Goal: Answer question/provide support

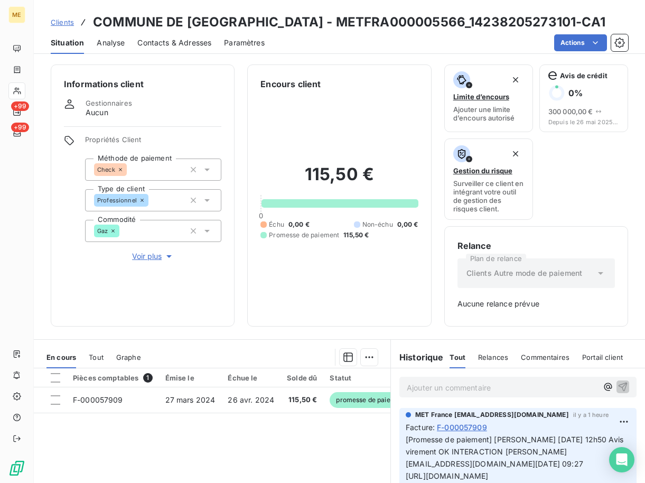
click at [25, 90] on div "ME +99 +99" at bounding box center [17, 241] width 34 height 483
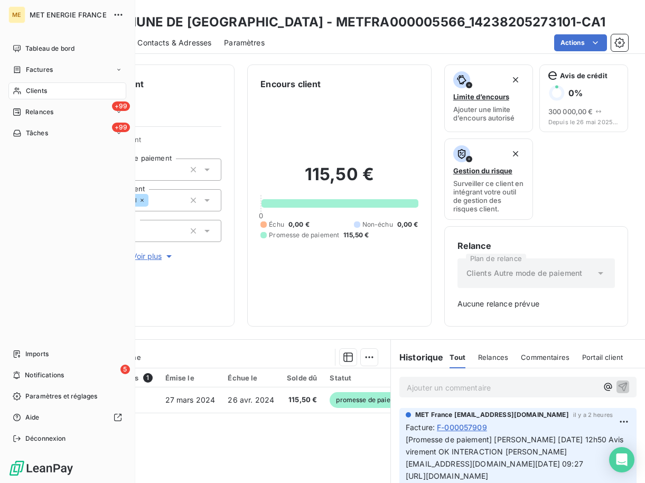
click at [40, 86] on span "Clients" at bounding box center [36, 91] width 21 height 10
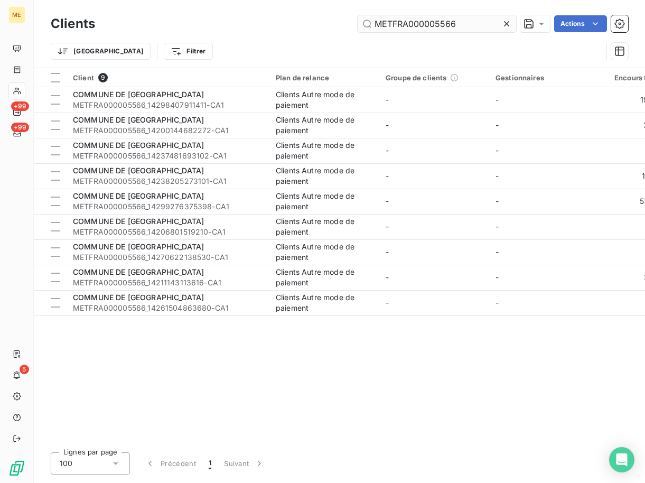
click at [440, 13] on div "Clients METFRA000005566 Actions Trier Filtrer" at bounding box center [339, 34] width 611 height 68
click at [419, 25] on input "METFRA000005566" at bounding box center [437, 23] width 158 height 17
paste input "4359"
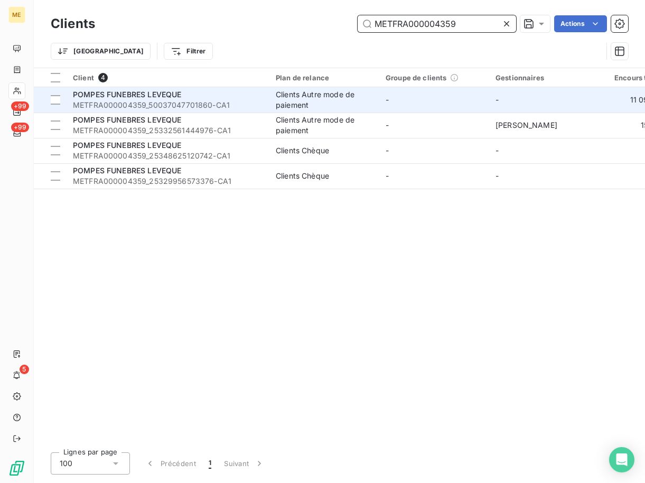
type input "METFRA000004359"
click at [155, 98] on span "POMPES FUNEBRES LEVEQUE" at bounding box center [127, 94] width 108 height 9
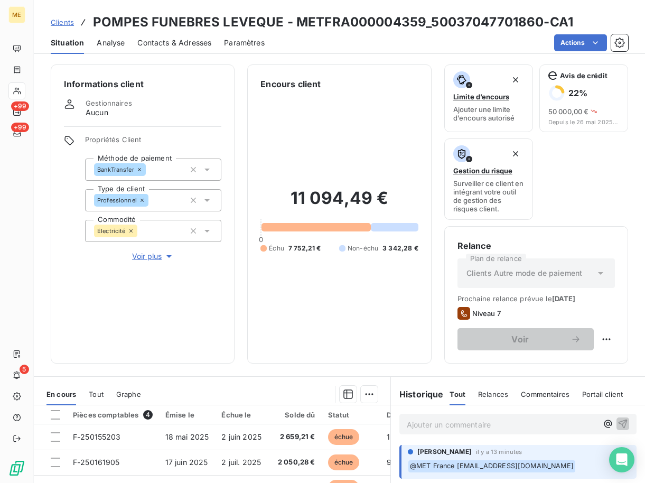
click at [158, 256] on span "Voir plus" at bounding box center [153, 256] width 42 height 11
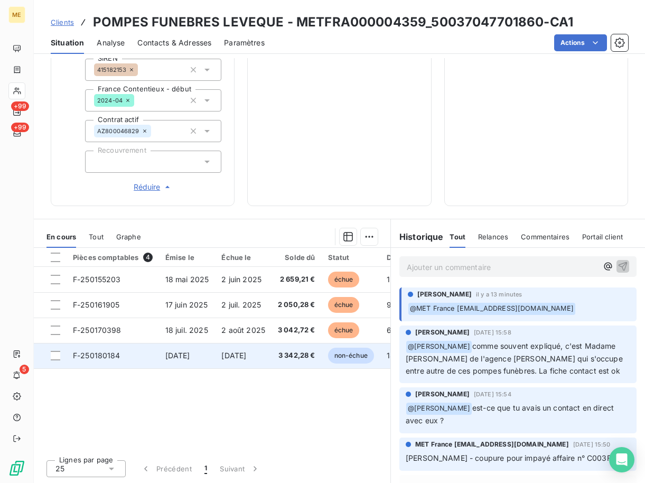
click at [50, 356] on td at bounding box center [50, 355] width 33 height 25
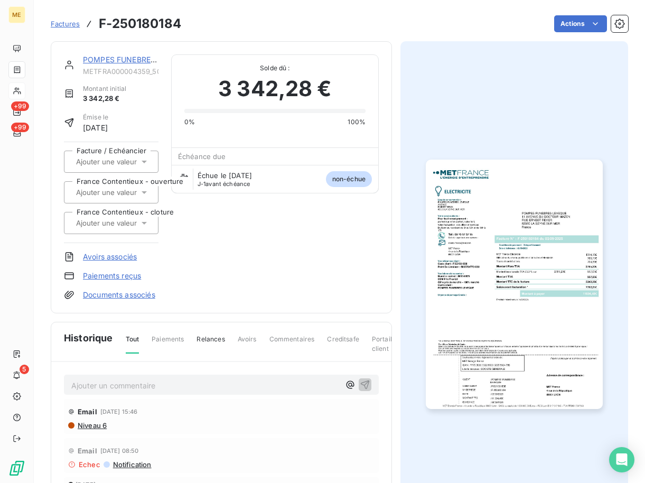
click at [62, 22] on span "Factures" at bounding box center [65, 24] width 29 height 8
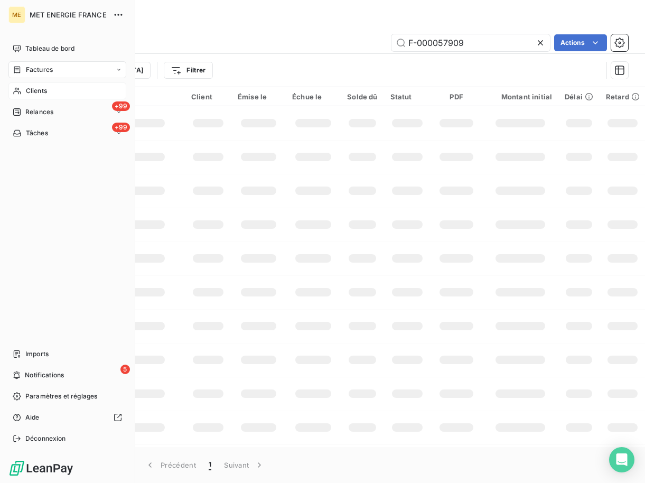
click at [18, 87] on icon at bounding box center [17, 91] width 9 height 8
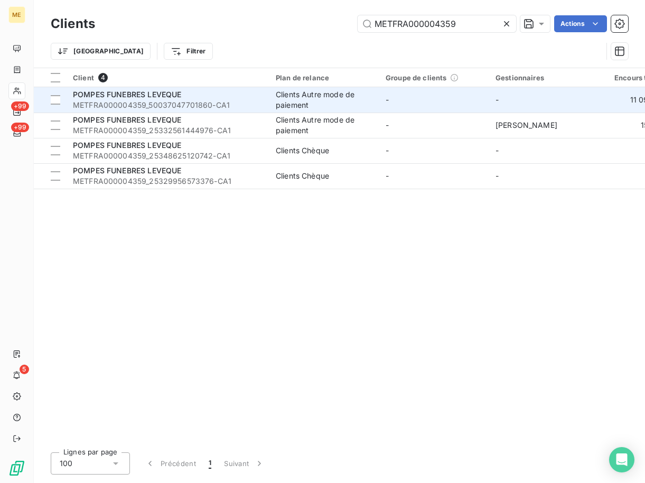
click at [187, 112] on td "POMPES FUNEBRES LEVEQUE METFRA000004359_50037047701860-CA1" at bounding box center [168, 99] width 203 height 25
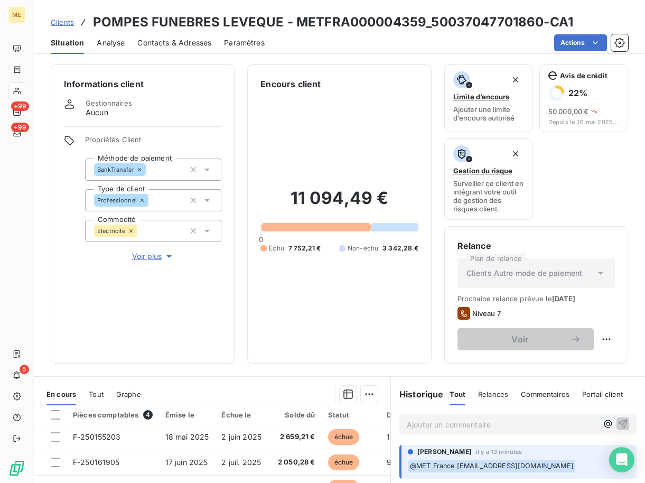
scroll to position [157, 0]
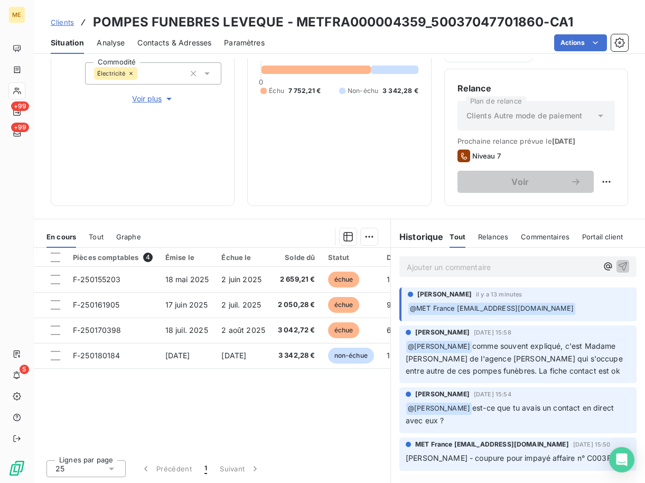
click at [437, 269] on p "Ajouter un commentaire ﻿" at bounding box center [502, 266] width 191 height 13
click at [54, 253] on div at bounding box center [56, 258] width 10 height 10
click at [363, 238] on html "ME +99 +99 5 Clients POMPES FUNEBRES LEVEQUE - METFRA000004359_50037047701860-C…" at bounding box center [322, 241] width 645 height 483
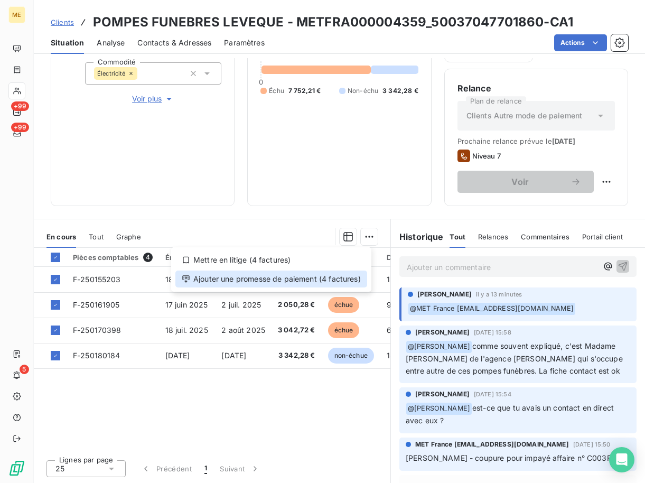
click at [227, 276] on div "Ajouter une promesse de paiement (4 factures)" at bounding box center [271, 279] width 192 height 17
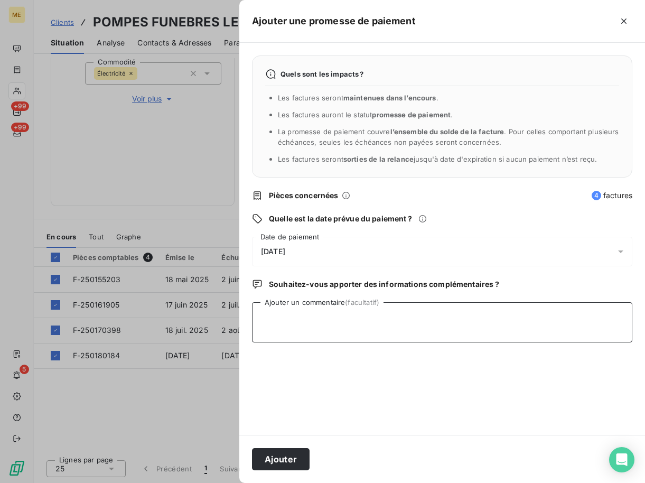
drag, startPoint x: 303, startPoint y: 318, endPoint x: 322, endPoint y: 320, distance: 18.6
click at [304, 320] on textarea "Ajouter un commentaire (facultatif)" at bounding box center [442, 322] width 380 height 40
click at [588, 322] on textarea "[PERSON_NAME] [DATE] 14h30 le client indique avoir payé le solde total avec chè…" at bounding box center [442, 322] width 380 height 40
paste textarea "société générale n°0000901."
drag, startPoint x: 572, startPoint y: 319, endPoint x: 293, endPoint y: 329, distance: 279.1
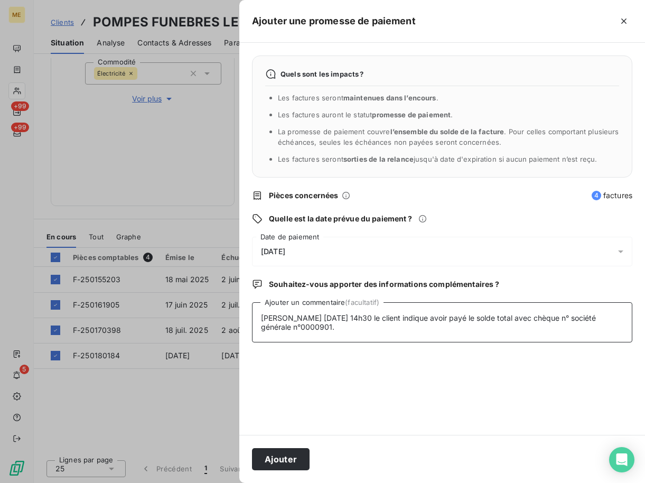
click at [293, 329] on textarea "[PERSON_NAME] [DATE] 14h30 le client indique avoir payé le solde total avec chè…" at bounding box center [442, 322] width 380 height 40
click at [610, 315] on textarea "[PERSON_NAME] [DATE] 14h30 le client indique avoir payé le solde total avec chè…" at bounding box center [442, 322] width 380 height 40
paste textarea "société générale"
click at [263, 328] on textarea "[PERSON_NAME] [DATE] 14h30 le client indique avoir payé le solde total avec chè…" at bounding box center [442, 322] width 380 height 40
click at [383, 323] on textarea "[PERSON_NAME] [DATE] 14h30 le client indique avoir payé le solde total avec chè…" at bounding box center [442, 322] width 380 height 40
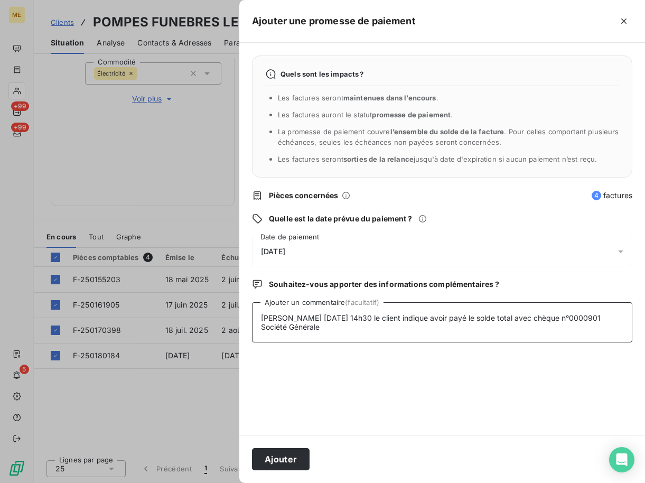
click at [301, 333] on textarea "[PERSON_NAME] [DATE] 14h30 le client indique avoir payé le solde total avec chè…" at bounding box center [442, 322] width 380 height 40
paste textarea "[URL][DOMAIN_NAME]"
click at [340, 329] on textarea "[PERSON_NAME] [DATE] 14h30 le client indique avoir payé le solde total avec chè…" at bounding box center [442, 322] width 380 height 40
click at [392, 323] on textarea "[PERSON_NAME] [DATE] 14h30 le client indique avoir payé le solde total avec chè…" at bounding box center [442, 322] width 380 height 40
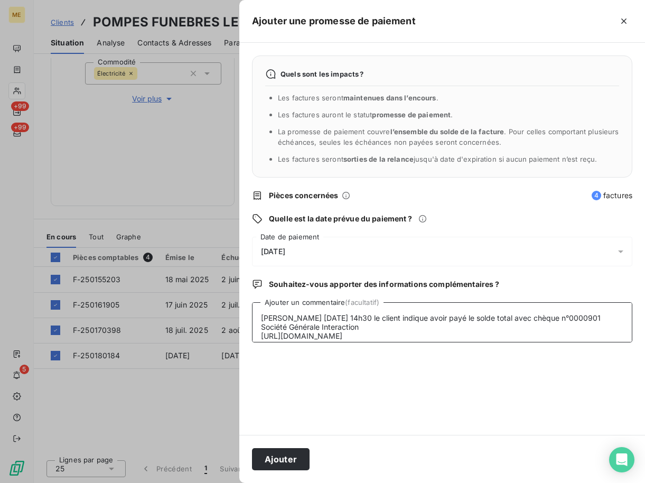
paste textarea "[PERSON_NAME][EMAIL_ADDRESS][DOMAIN_NAME]"
click at [460, 325] on textarea "[PERSON_NAME] [DATE] 14h30 le client indique avoir payé le solde total avec chè…" at bounding box center [442, 322] width 380 height 40
paste textarea "[DATE] 12:22"
type textarea "[PERSON_NAME] [DATE] 14h30 le client indique avoir payé le solde total avec chè…"
click at [310, 257] on div "[DATE]" at bounding box center [442, 252] width 380 height 30
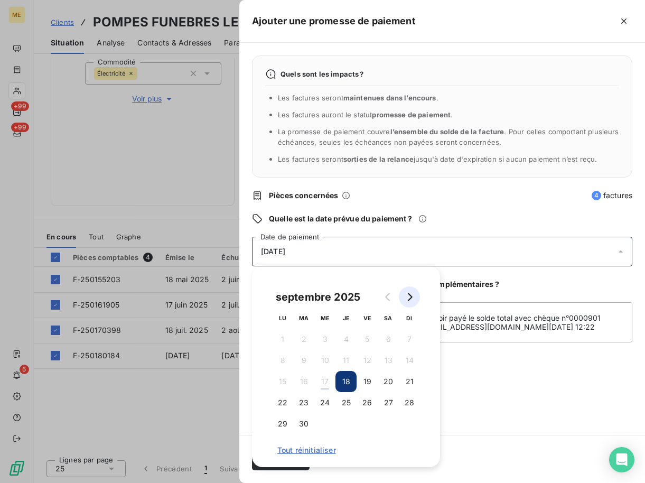
click at [399, 297] on button "Go to next month" at bounding box center [409, 296] width 21 height 21
click at [402, 296] on button "Go to next month" at bounding box center [409, 296] width 21 height 21
click at [390, 296] on icon "Go to previous month" at bounding box center [388, 297] width 8 height 8
click at [391, 296] on icon "Go to previous month" at bounding box center [388, 297] width 8 height 8
click at [417, 295] on button "Go to next month" at bounding box center [409, 296] width 21 height 21
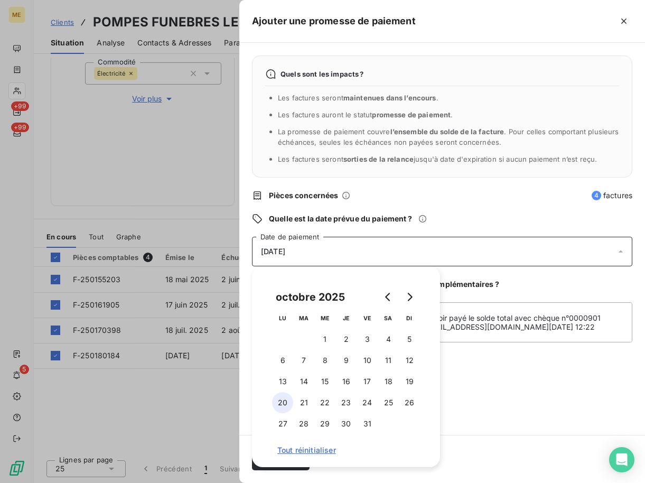
click at [284, 400] on button "20" at bounding box center [282, 402] width 21 height 21
click at [528, 434] on div "Quels sont les impacts ? Les factures seront maintenues dans l’encours . Les fa…" at bounding box center [442, 239] width 406 height 392
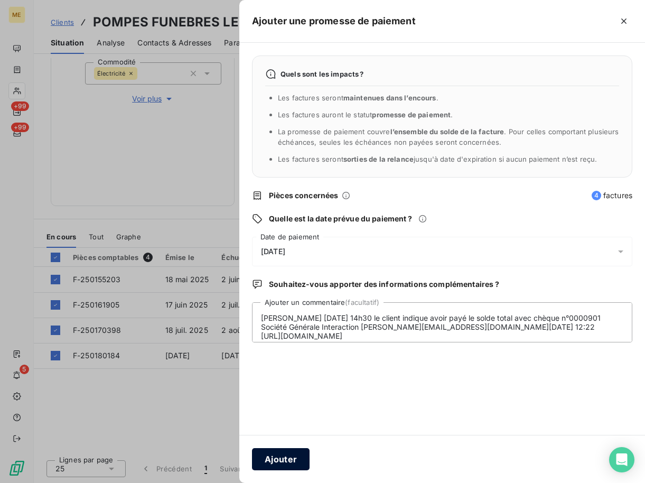
click at [297, 452] on button "Ajouter" at bounding box center [281, 459] width 58 height 22
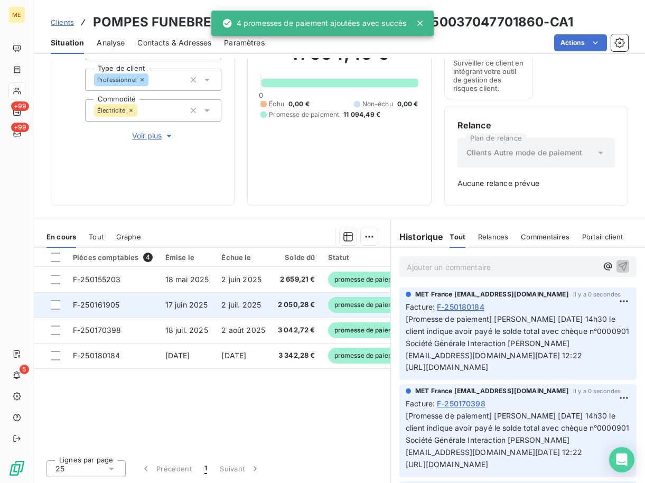
scroll to position [120, 0]
